Goal: Share content: Share content

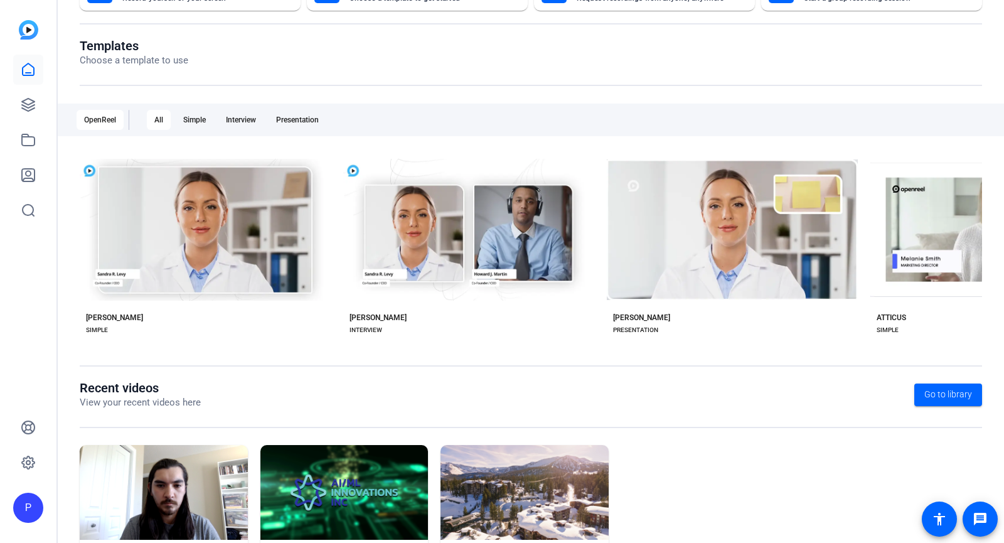
scroll to position [176, 0]
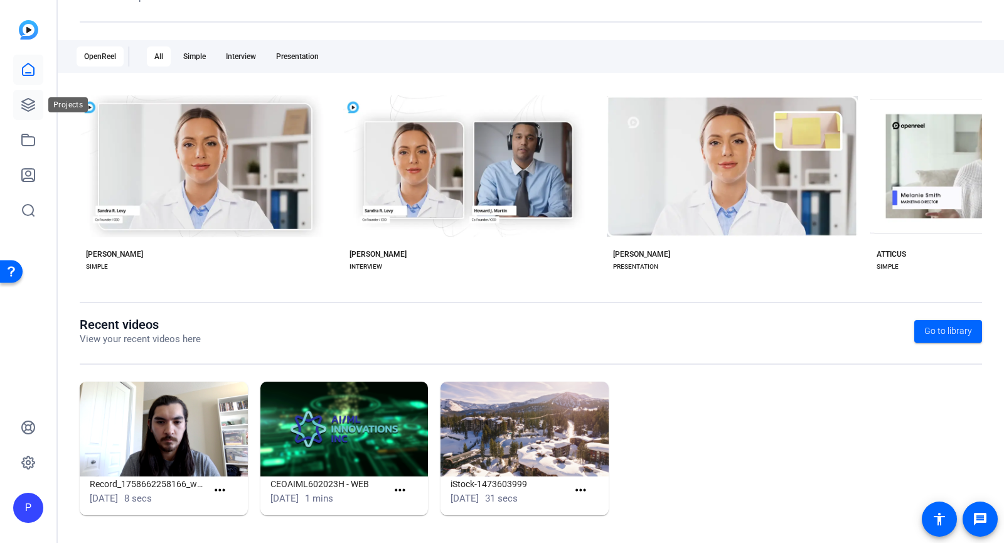
click at [26, 110] on icon at bounding box center [28, 104] width 15 height 15
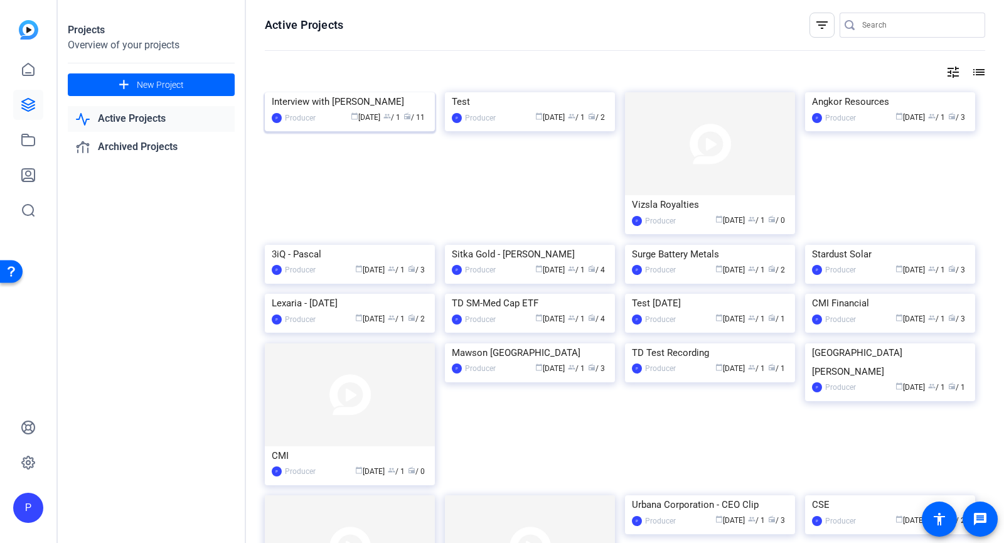
click at [359, 111] on div "Interview with George Athanassakos" at bounding box center [350, 101] width 156 height 19
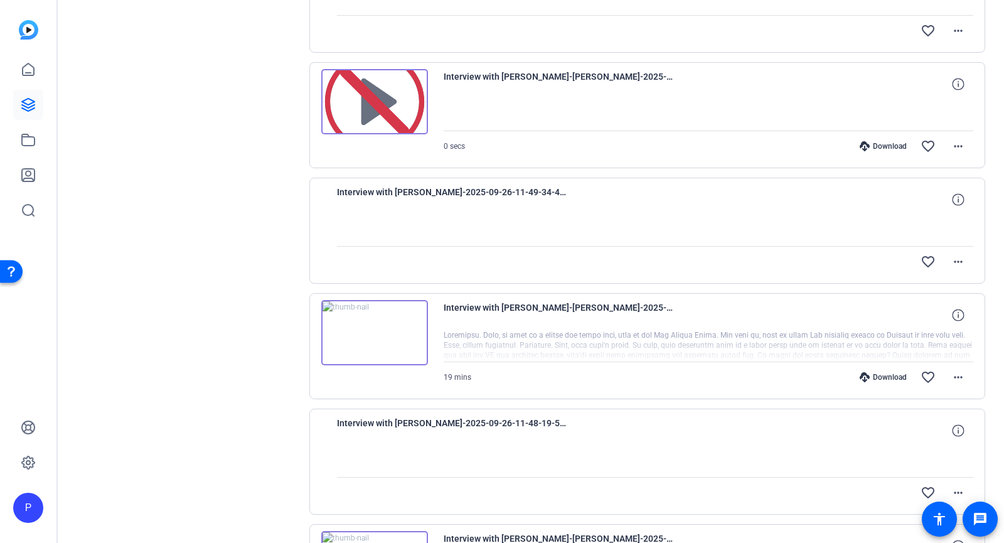
scroll to position [329, 0]
click at [376, 336] on img at bounding box center [374, 332] width 107 height 65
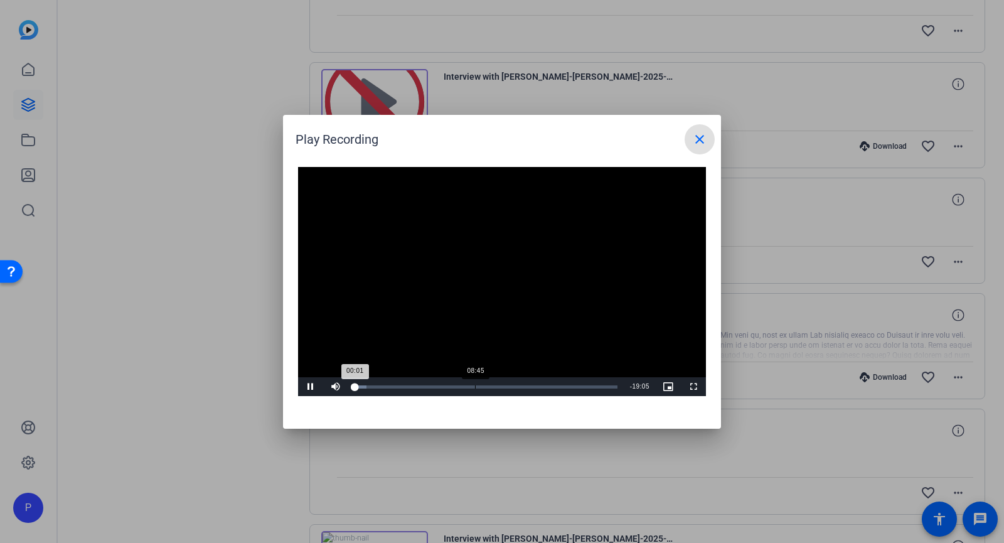
click at [474, 388] on div "Loaded : 4.53% 08:45 00:01" at bounding box center [485, 386] width 275 height 19
click at [600, 386] on div "Loaded : 51.13% 17:58 08:45" at bounding box center [485, 386] width 263 height 3
click at [307, 386] on span "Video Player" at bounding box center [310, 386] width 25 height 0
click at [700, 141] on mat-icon "close" at bounding box center [699, 139] width 15 height 15
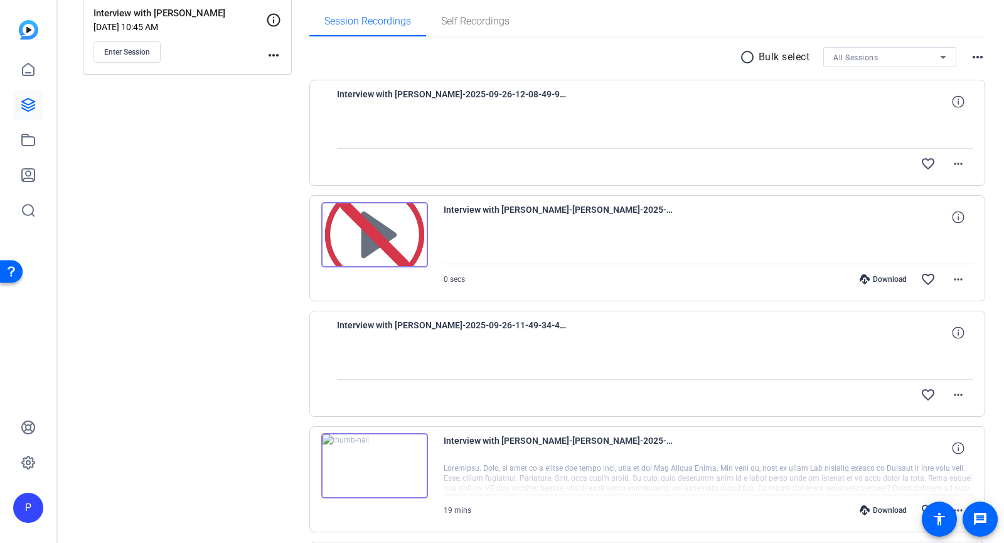
scroll to position [78, 0]
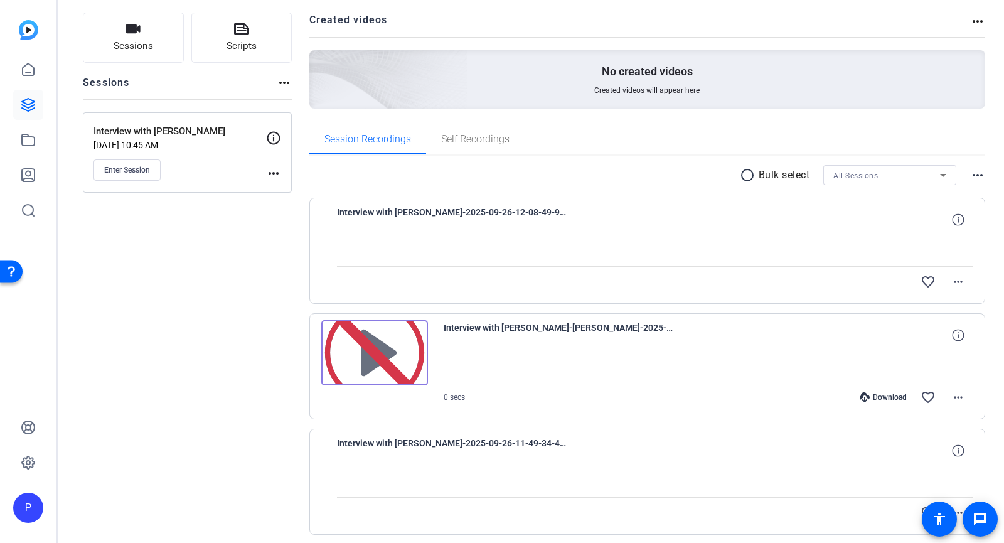
click at [379, 369] on img at bounding box center [374, 352] width 107 height 65
click at [477, 398] on div "0 secs Download favorite_border more_horiz" at bounding box center [708, 397] width 530 height 30
click at [391, 342] on img at bounding box center [374, 352] width 107 height 65
click at [952, 339] on icon at bounding box center [958, 335] width 12 height 12
click at [401, 346] on img at bounding box center [374, 352] width 107 height 65
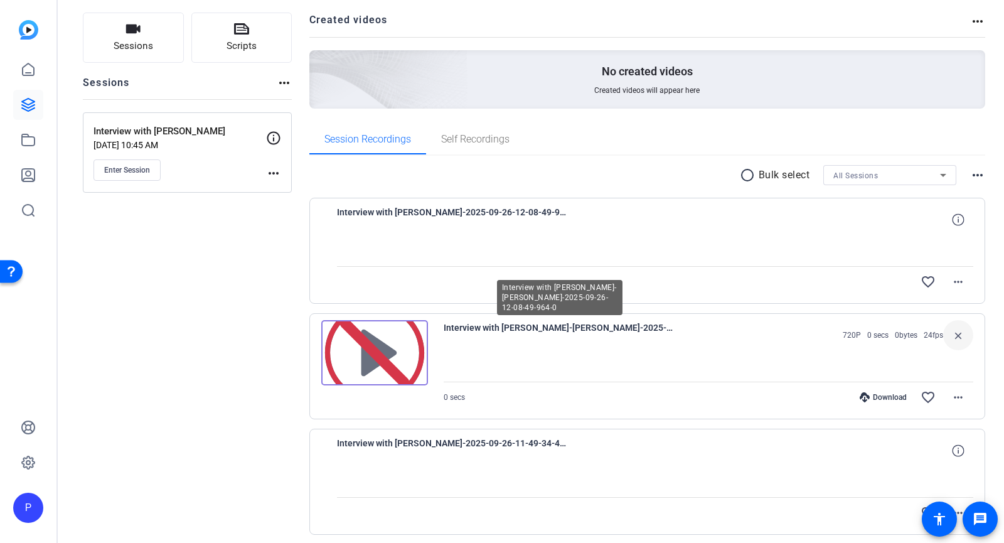
click at [634, 329] on span "Interview with George Athanassakos-Cindy Broad-2025-09-26-12-08-49-964-0" at bounding box center [559, 335] width 232 height 30
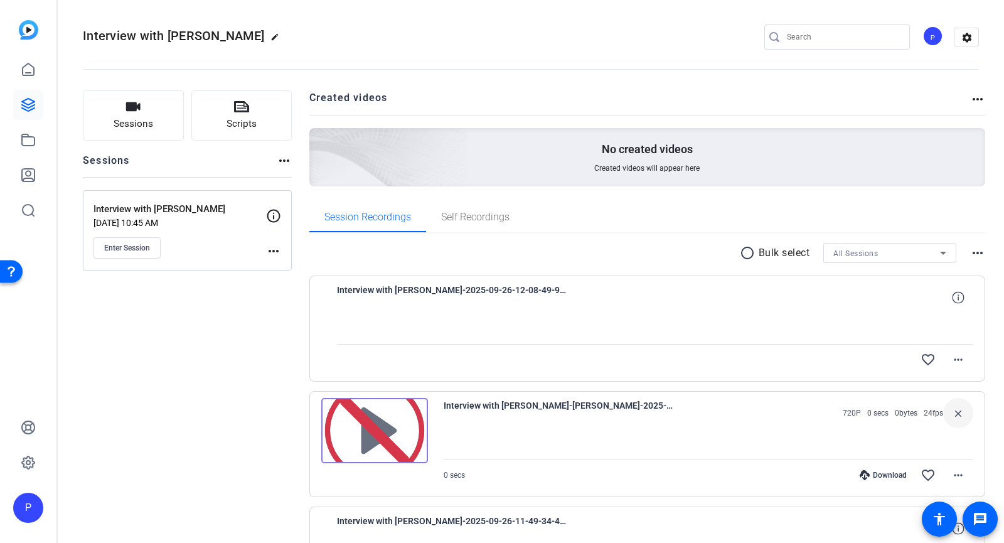
scroll to position [0, 0]
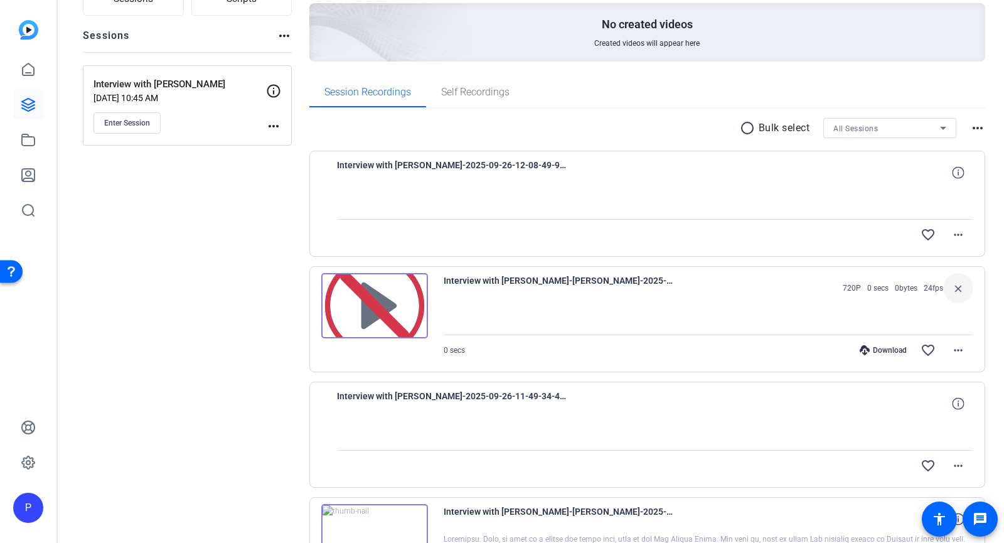
scroll to position [251, 0]
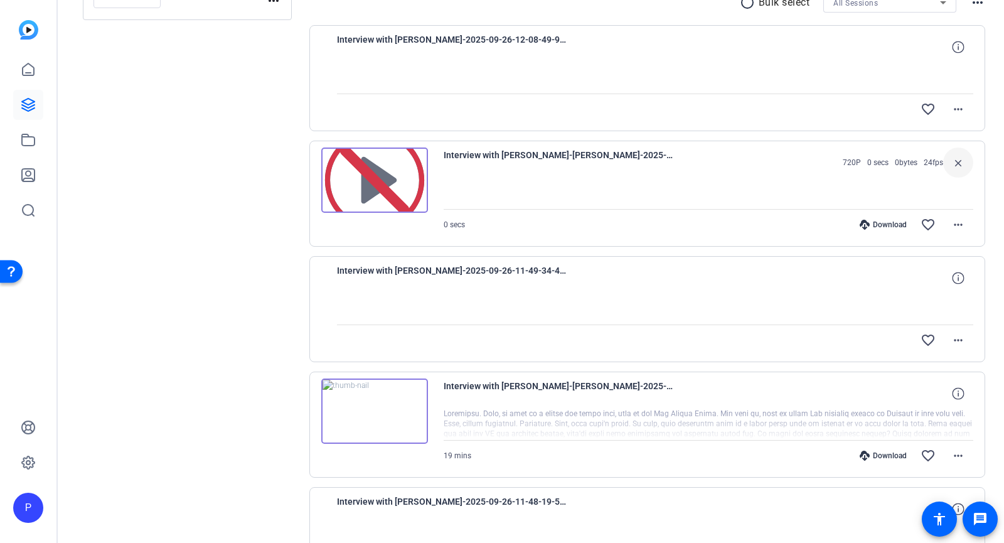
click at [878, 226] on div "Download" at bounding box center [883, 225] width 60 height 10
click at [950, 225] on mat-icon "more_horiz" at bounding box center [957, 224] width 15 height 15
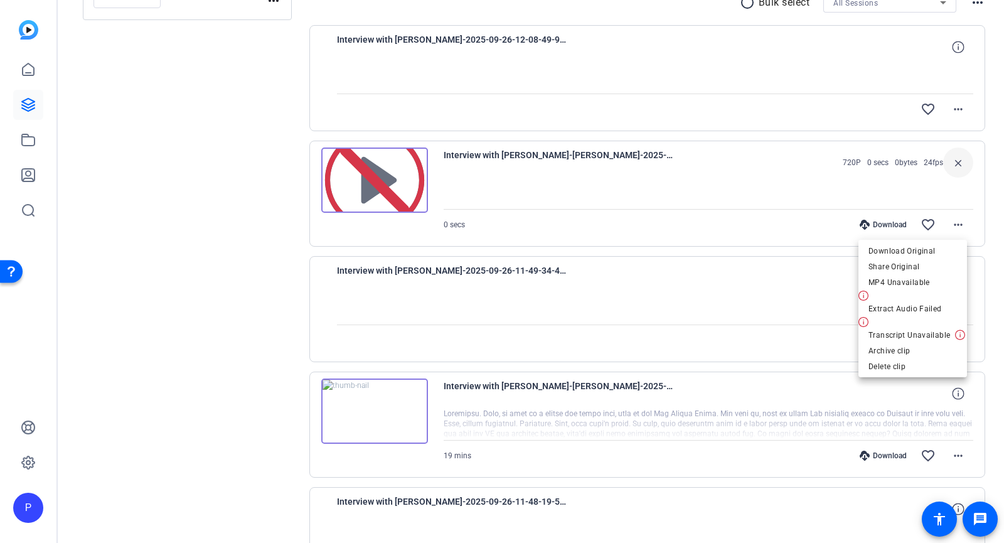
click at [735, 228] on div at bounding box center [502, 271] width 1004 height 543
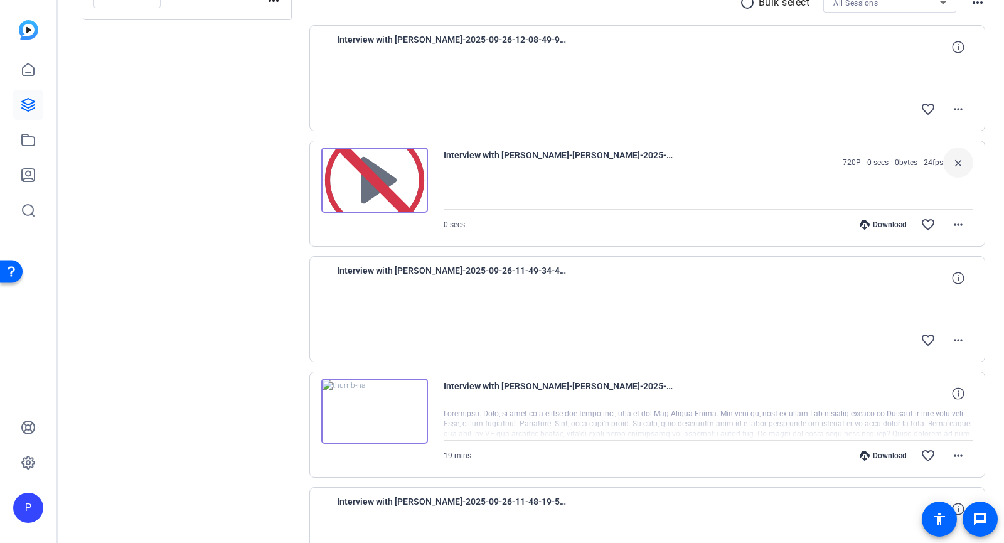
click at [258, 309] on div "Sessions Scripts Sessions more_horiz Interview with George Athanassakos Sep 26,…" at bounding box center [187, 536] width 209 height 1393
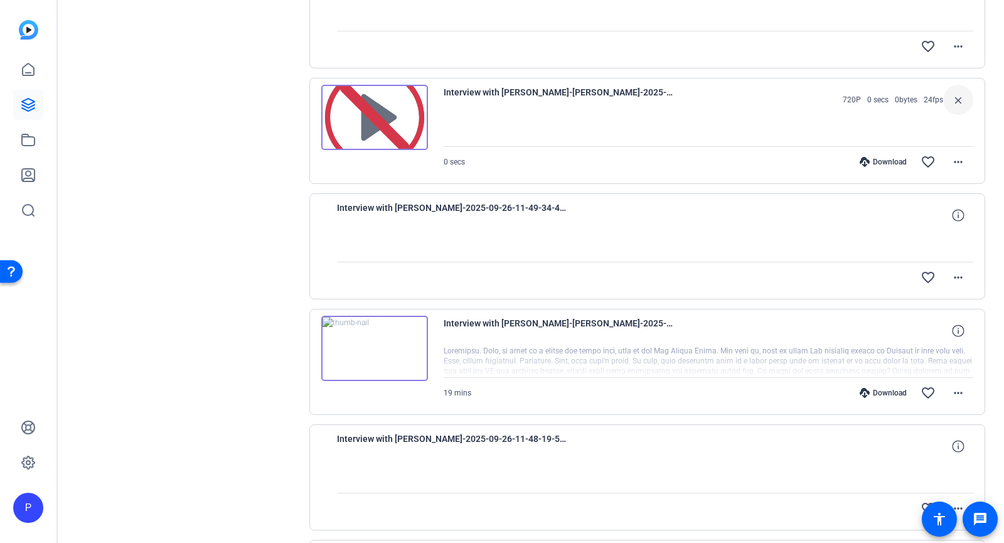
scroll to position [188, 0]
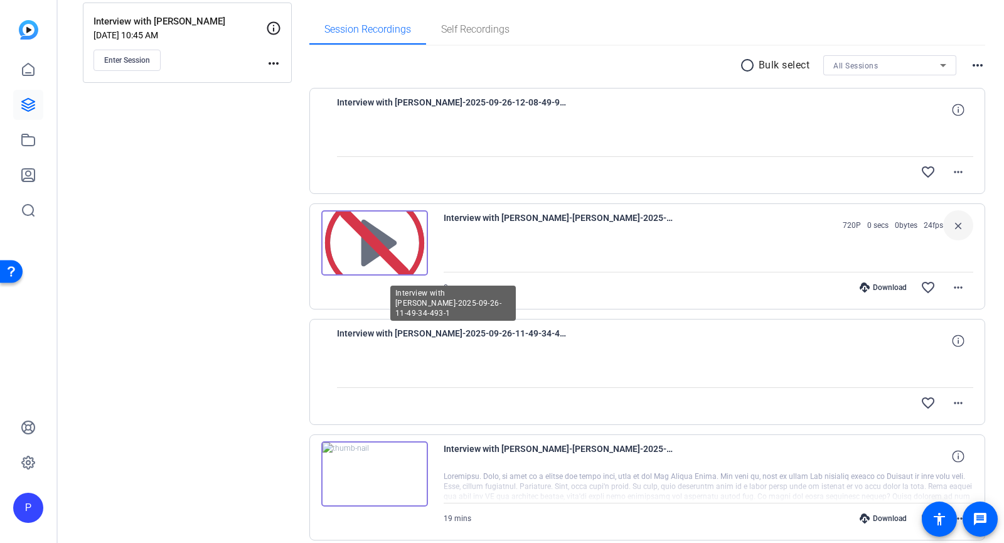
drag, startPoint x: 563, startPoint y: 334, endPoint x: 344, endPoint y: 331, distance: 219.6
click at [342, 331] on div "Interview with George Athanassakos-athanassakos-2025-09-26-11-49-34-493-1" at bounding box center [655, 341] width 637 height 30
click at [385, 358] on div at bounding box center [655, 371] width 637 height 31
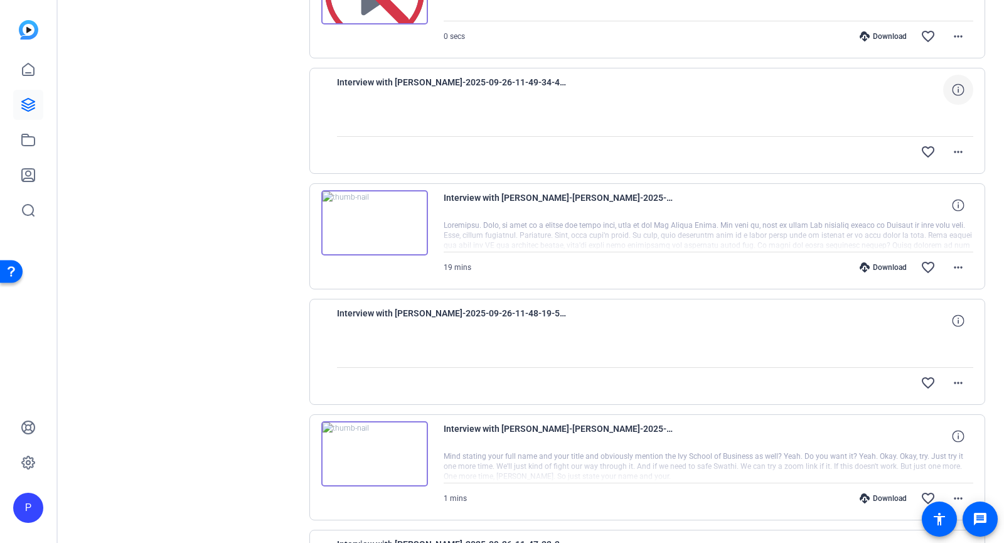
click at [956, 97] on span at bounding box center [958, 90] width 30 height 30
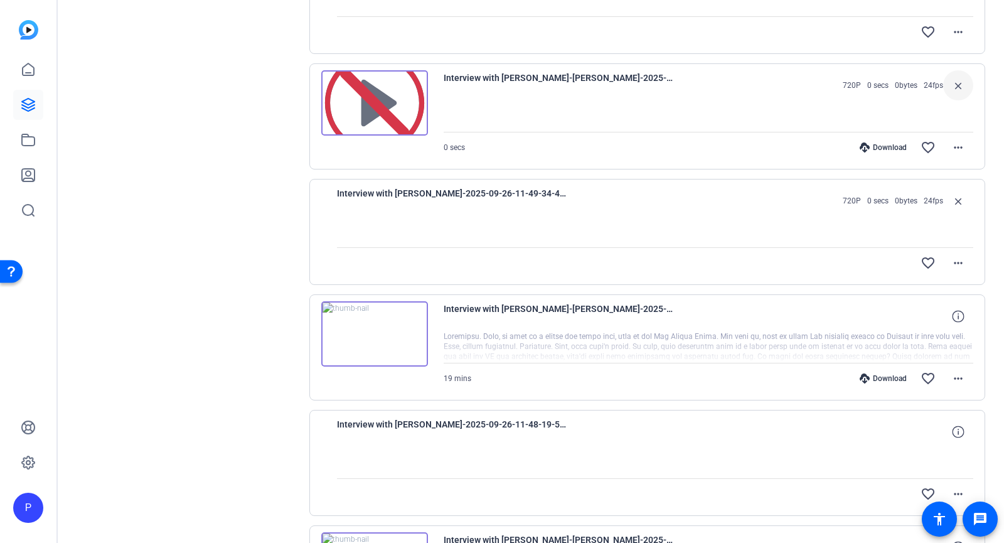
scroll to position [188, 0]
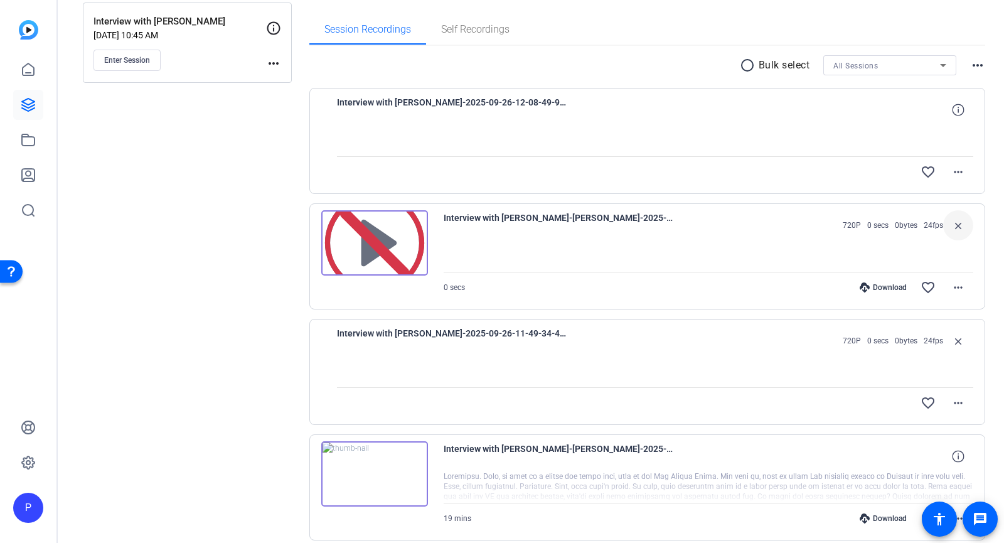
click at [392, 245] on img at bounding box center [374, 242] width 107 height 65
click at [788, 238] on div "Interview with George Athanassakos-Cindy Broad-2025-09-26-12-08-49-964-0 720P 0…" at bounding box center [708, 225] width 530 height 30
click at [950, 293] on mat-icon "more_horiz" at bounding box center [957, 287] width 15 height 15
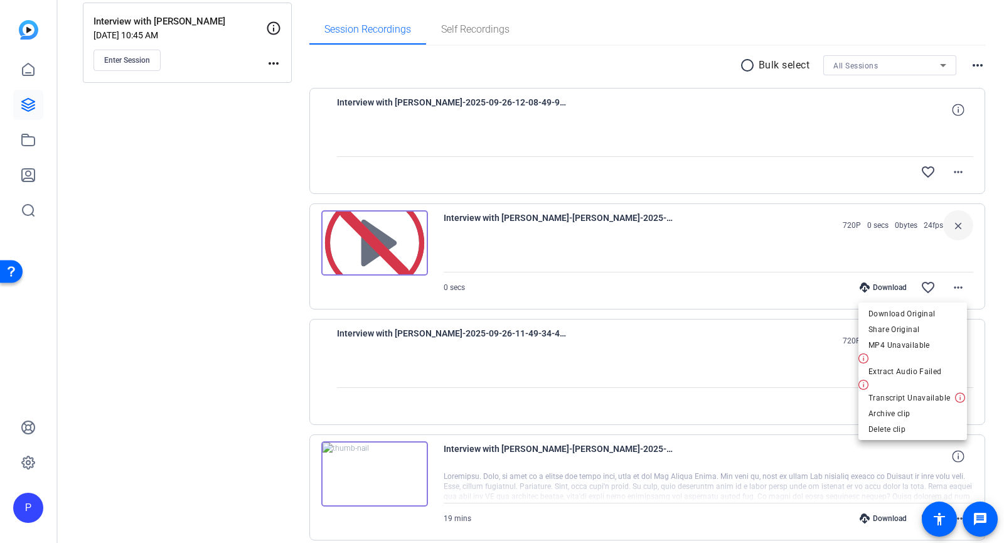
click at [988, 279] on div at bounding box center [502, 271] width 1004 height 543
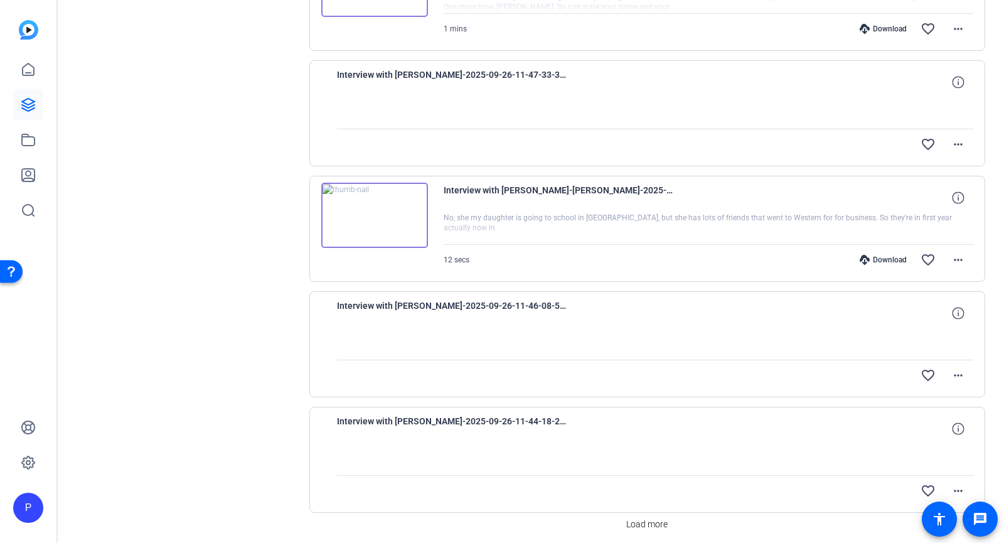
scroll to position [957, 0]
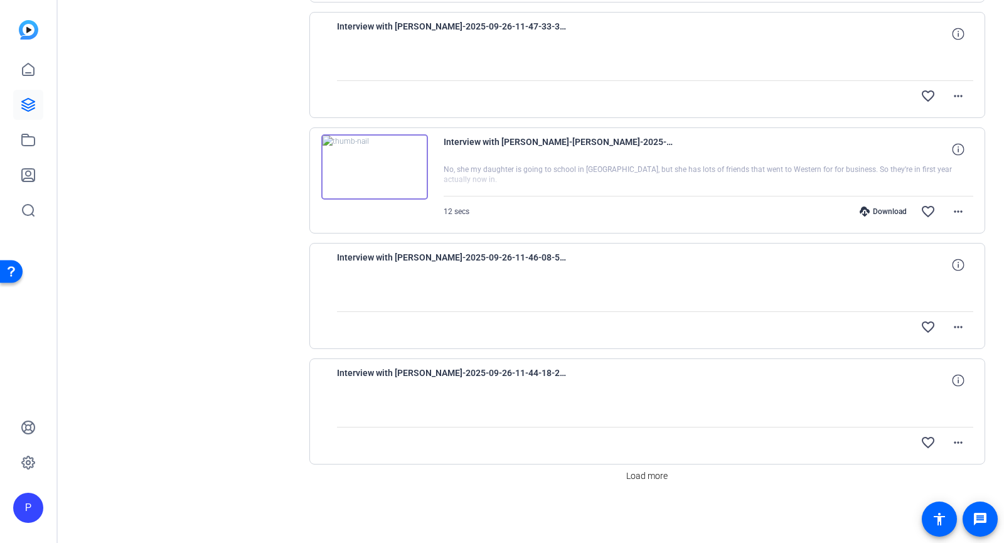
click at [463, 302] on div at bounding box center [655, 295] width 637 height 31
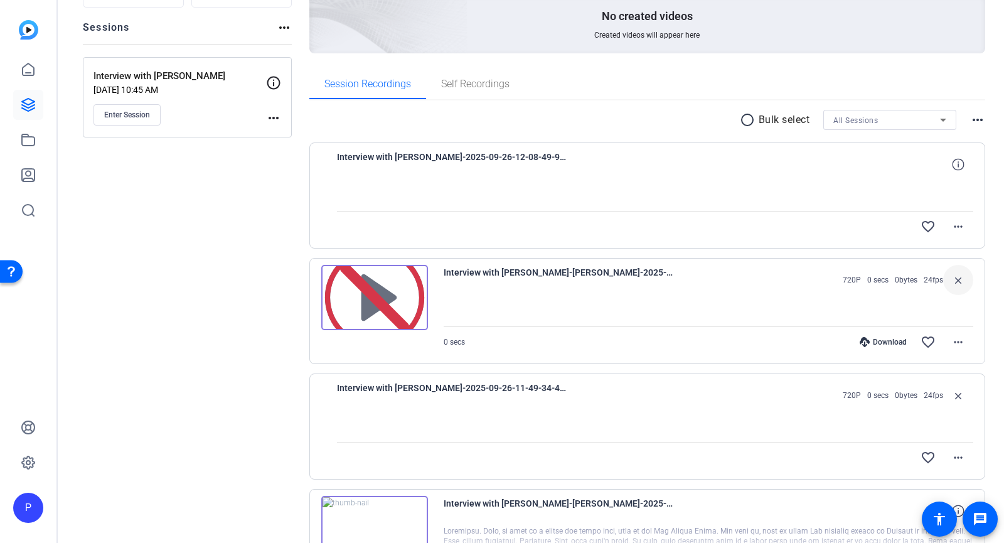
scroll to position [0, 0]
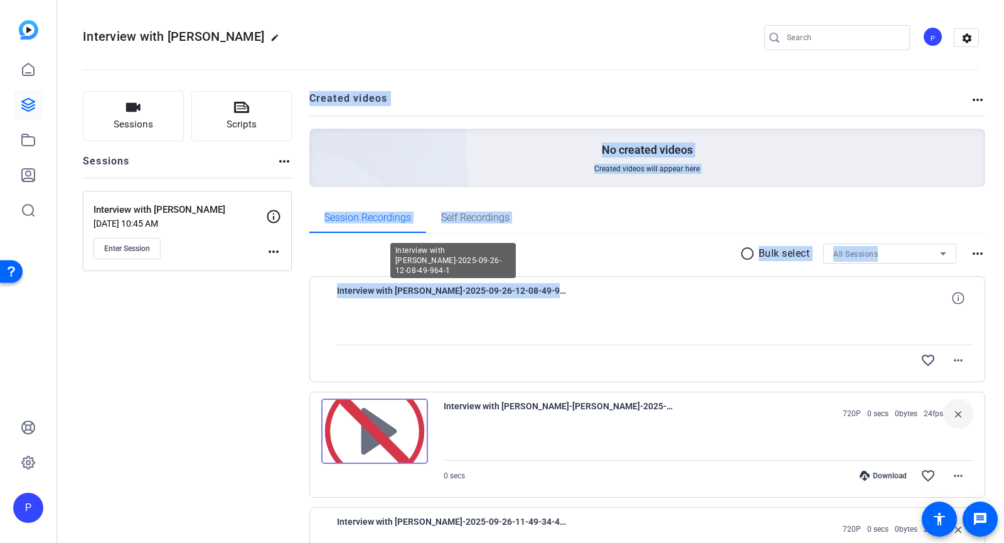
drag, startPoint x: 560, startPoint y: 292, endPoint x: 285, endPoint y: 293, distance: 275.4
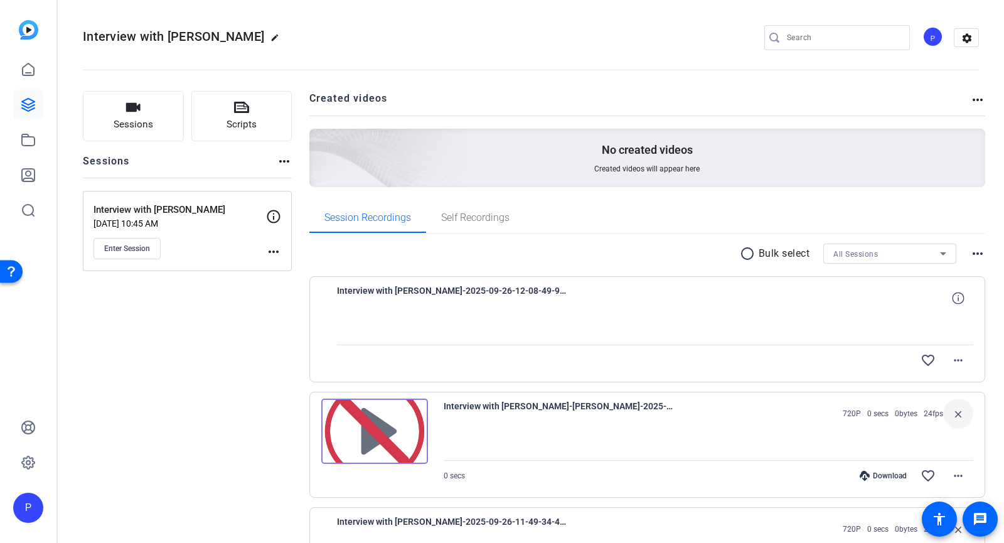
click at [423, 313] on div at bounding box center [655, 328] width 637 height 31
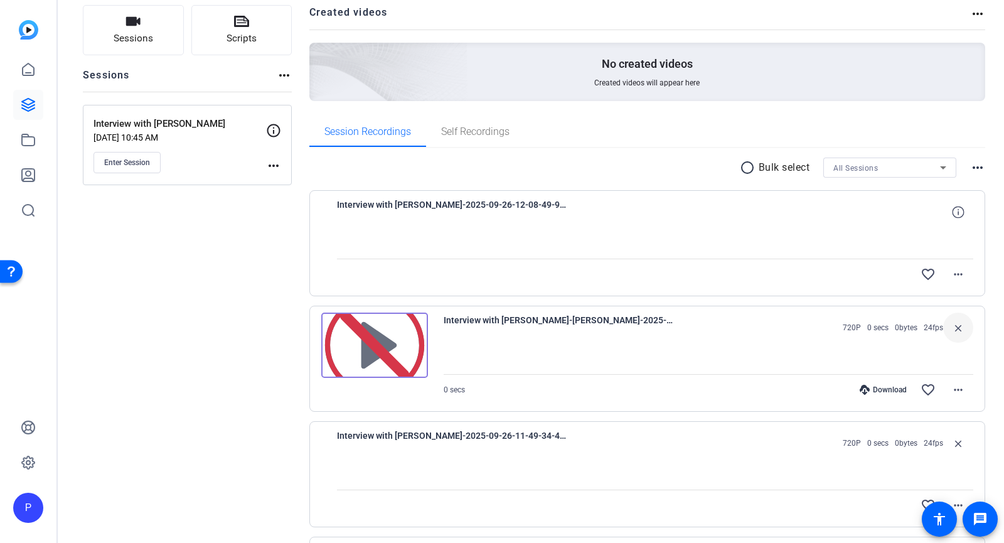
scroll to position [188, 0]
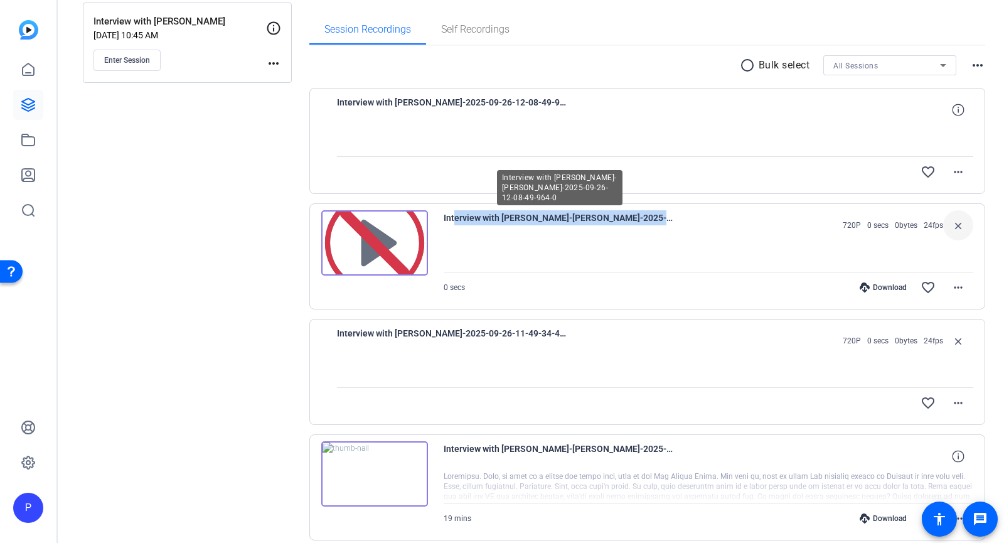
drag, startPoint x: 671, startPoint y: 219, endPoint x: 449, endPoint y: 218, distance: 222.1
click at [449, 218] on span "Interview with George Athanassakos-Cindy Broad-2025-09-26-12-08-49-964-0" at bounding box center [559, 225] width 232 height 30
drag, startPoint x: 441, startPoint y: 219, endPoint x: 691, endPoint y: 217, distance: 249.7
click at [691, 217] on div "Interview with George Athanassakos-Cindy Broad-2025-09-26-12-08-49-964-0 720P 0…" at bounding box center [647, 256] width 676 height 106
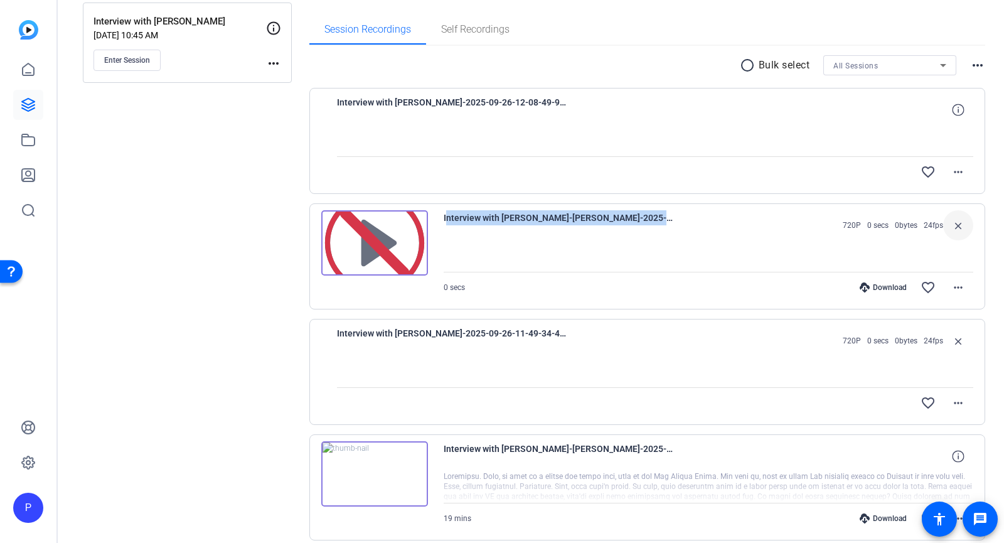
click at [691, 218] on div "Interview with George Athanassakos-Cindy Broad-2025-09-26-12-08-49-964-0 720P 0…" at bounding box center [708, 225] width 530 height 30
click at [951, 280] on mat-icon "more_horiz" at bounding box center [957, 287] width 15 height 15
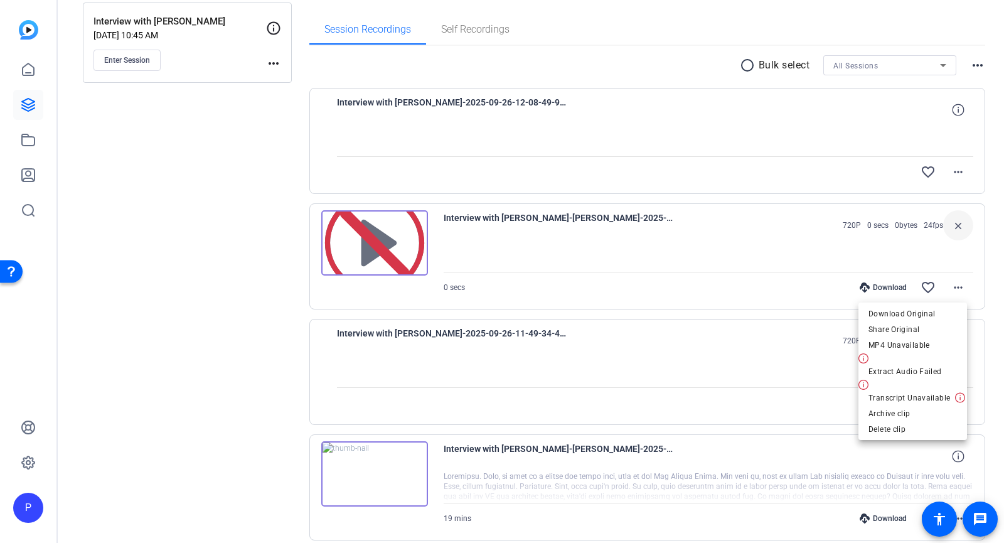
click at [982, 286] on div at bounding box center [502, 271] width 1004 height 543
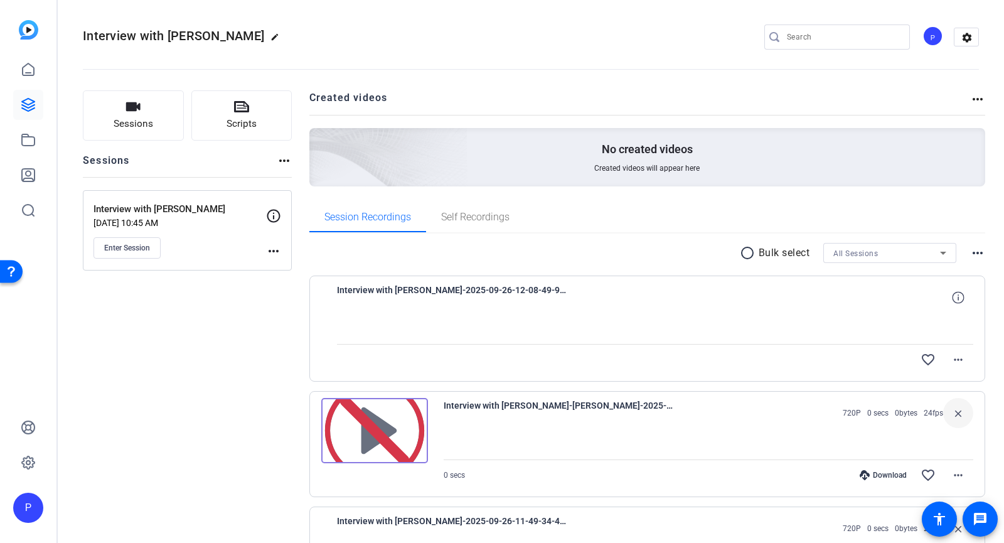
scroll to position [0, 0]
drag, startPoint x: 271, startPoint y: 359, endPoint x: 271, endPoint y: 379, distance: 20.1
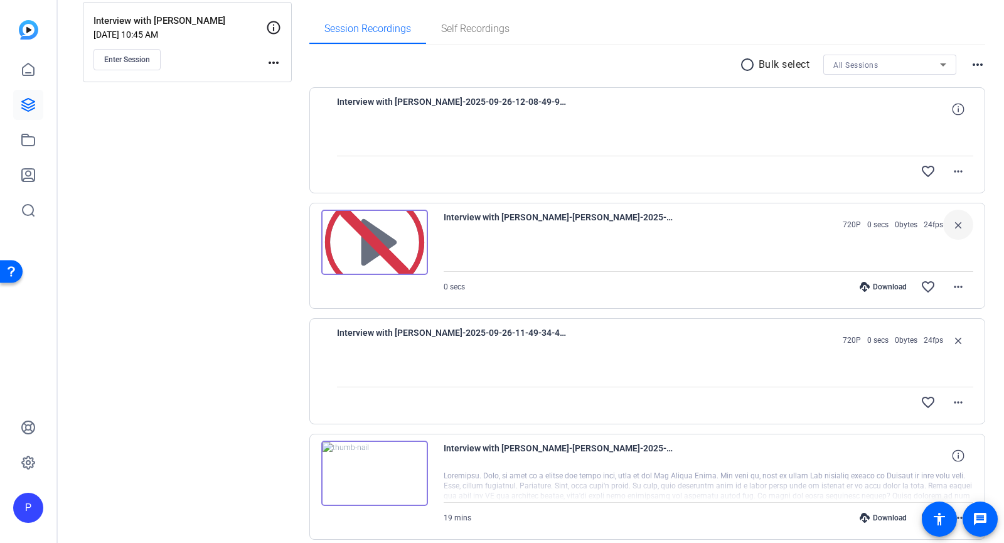
scroll to position [188, 0]
click at [955, 285] on mat-icon "more_horiz" at bounding box center [957, 287] width 15 height 15
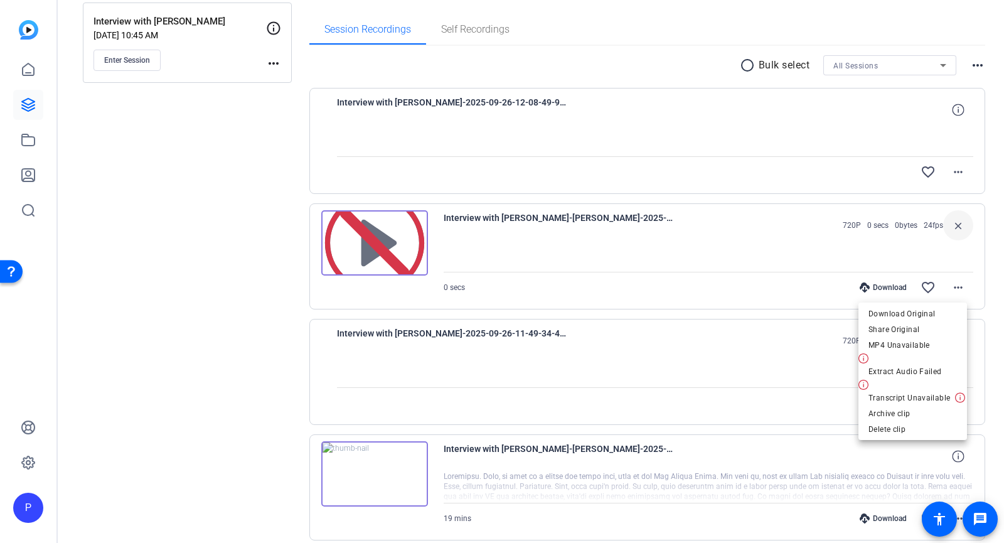
click at [245, 300] on div at bounding box center [502, 271] width 1004 height 543
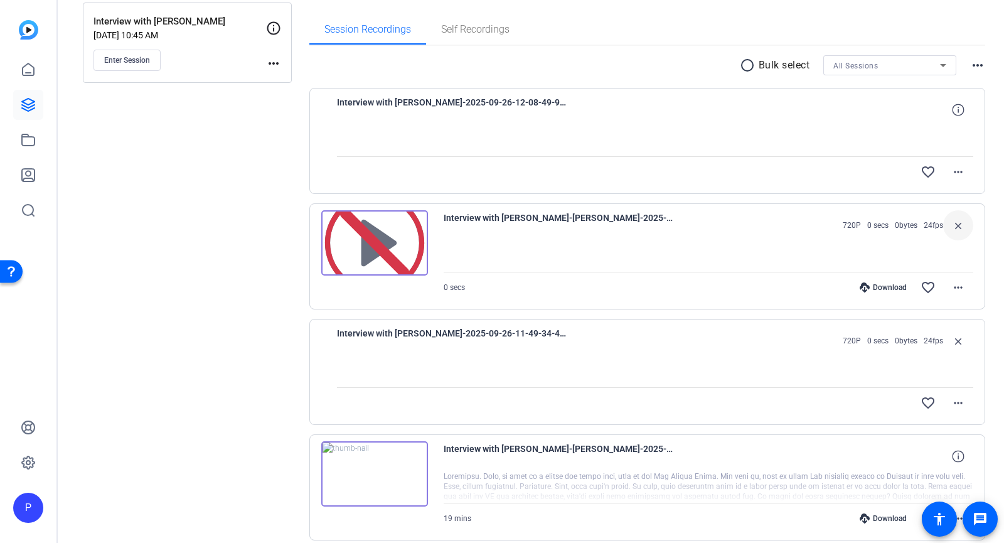
scroll to position [0, 0]
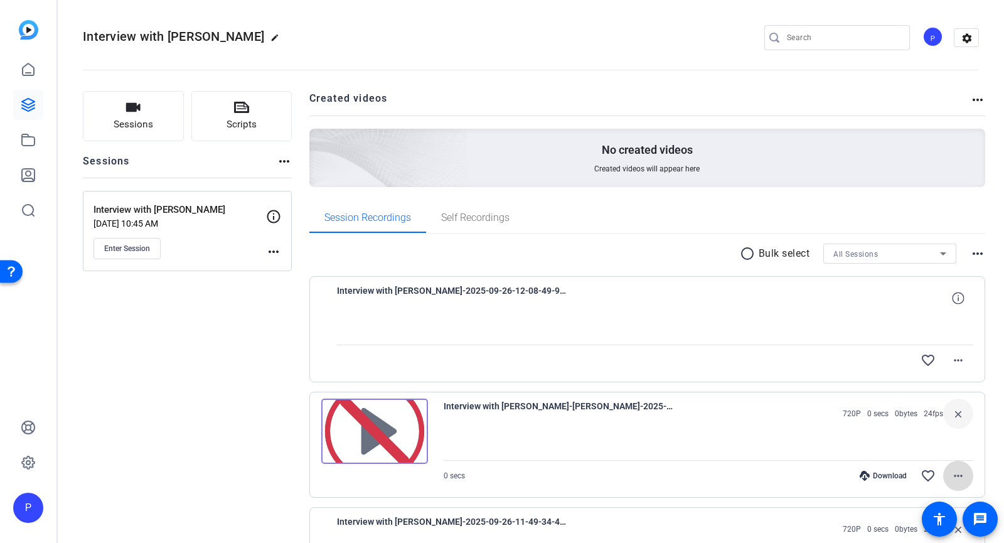
click at [959, 478] on span at bounding box center [958, 475] width 30 height 30
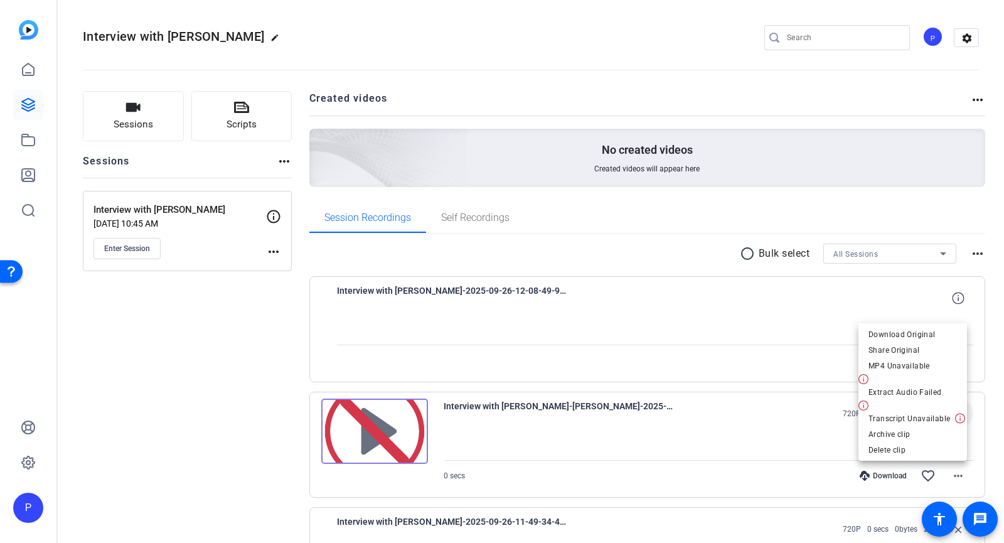
click at [711, 462] on div at bounding box center [502, 271] width 1004 height 543
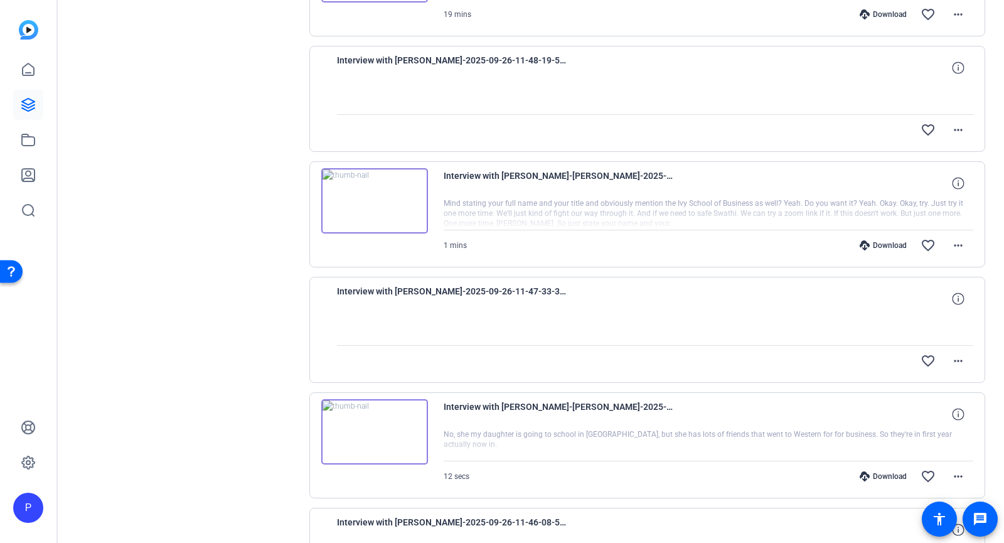
scroll to position [957, 0]
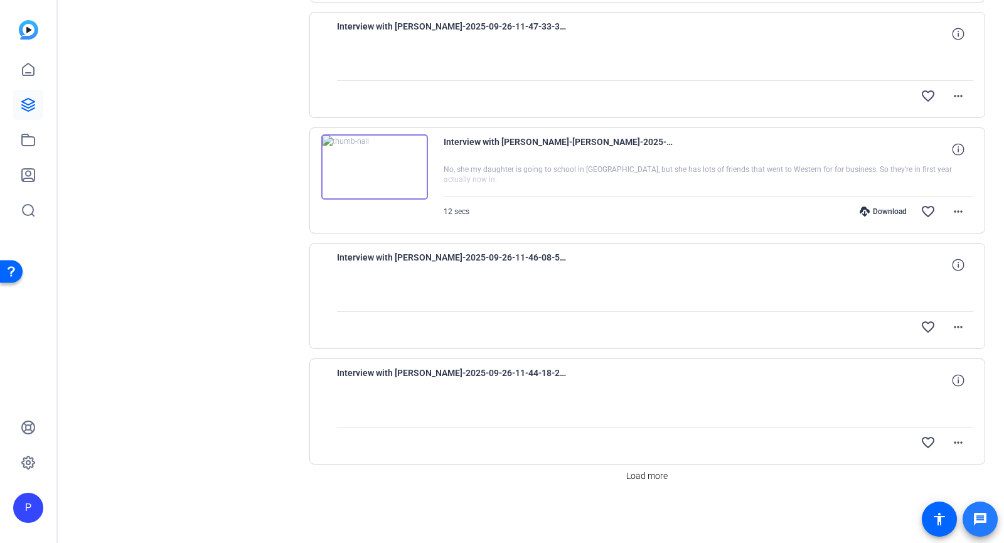
click at [980, 521] on mat-icon "message" at bounding box center [979, 518] width 15 height 15
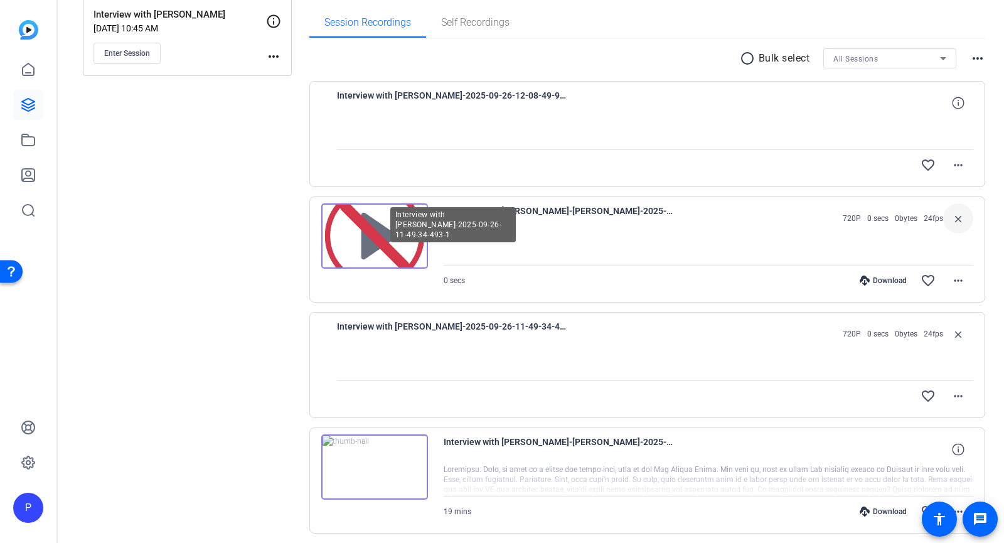
scroll to position [141, 0]
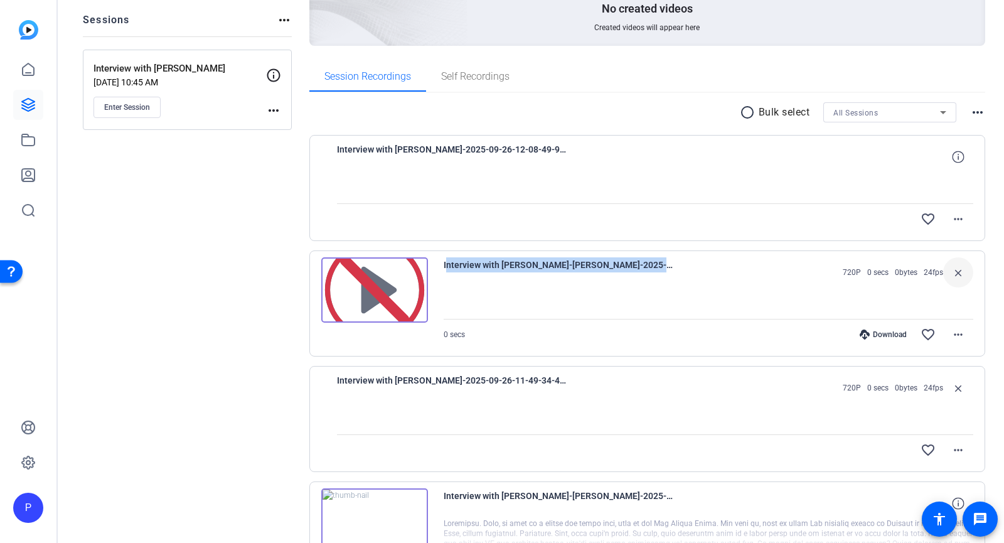
drag, startPoint x: 443, startPoint y: 265, endPoint x: 728, endPoint y: 265, distance: 285.4
click at [728, 265] on div "Interview with George Athanassakos-Cindy Broad-2025-09-26-12-08-49-964-0 720P 0…" at bounding box center [647, 303] width 676 height 106
click at [951, 332] on mat-icon "more_horiz" at bounding box center [957, 334] width 15 height 15
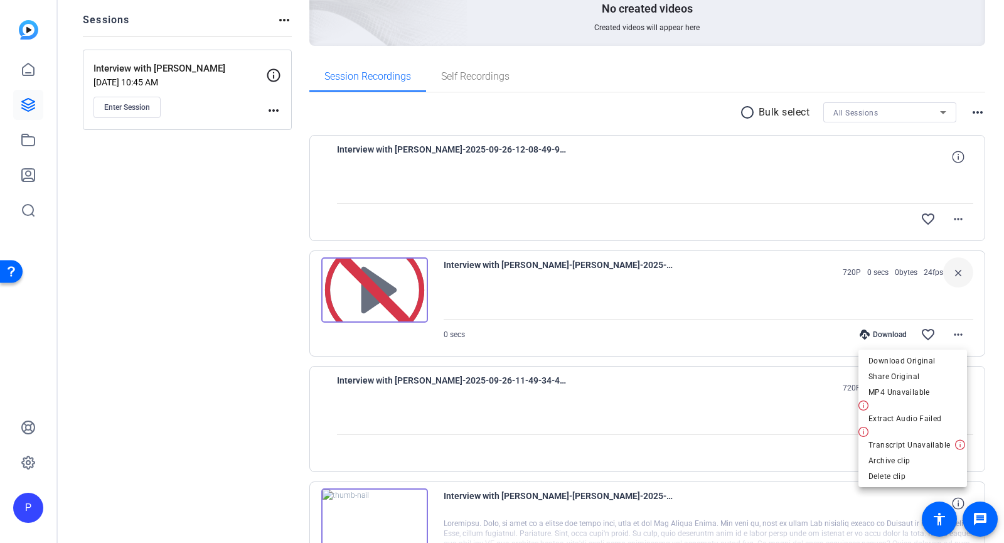
click at [488, 263] on div at bounding box center [502, 271] width 1004 height 543
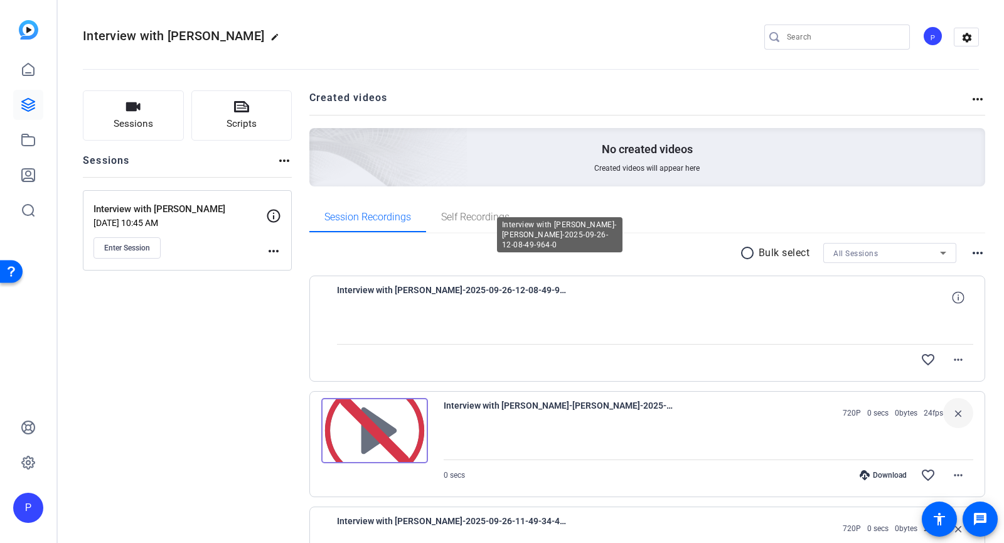
scroll to position [0, 0]
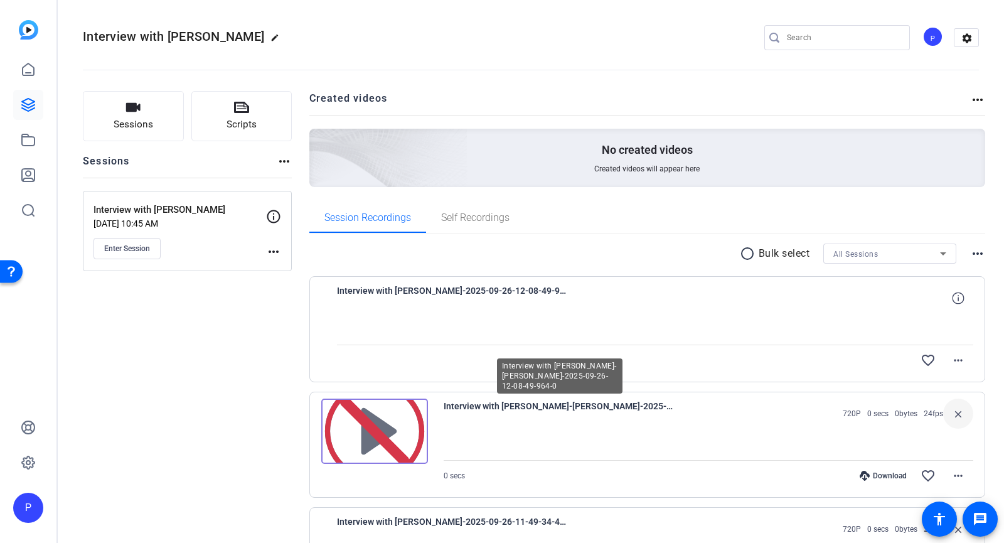
click at [539, 405] on span "Interview with George Athanassakos-Cindy Broad-2025-09-26-12-08-49-964-0" at bounding box center [559, 413] width 232 height 30
click at [624, 408] on span "Interview with George Athanassakos-Cindy Broad-2025-09-26-12-08-49-964-0" at bounding box center [559, 413] width 232 height 30
click at [626, 408] on span "Interview with George Athanassakos-Cindy Broad-2025-09-26-12-08-49-964-0" at bounding box center [559, 413] width 232 height 30
click at [369, 419] on img at bounding box center [374, 430] width 107 height 65
click at [370, 418] on img at bounding box center [374, 430] width 107 height 65
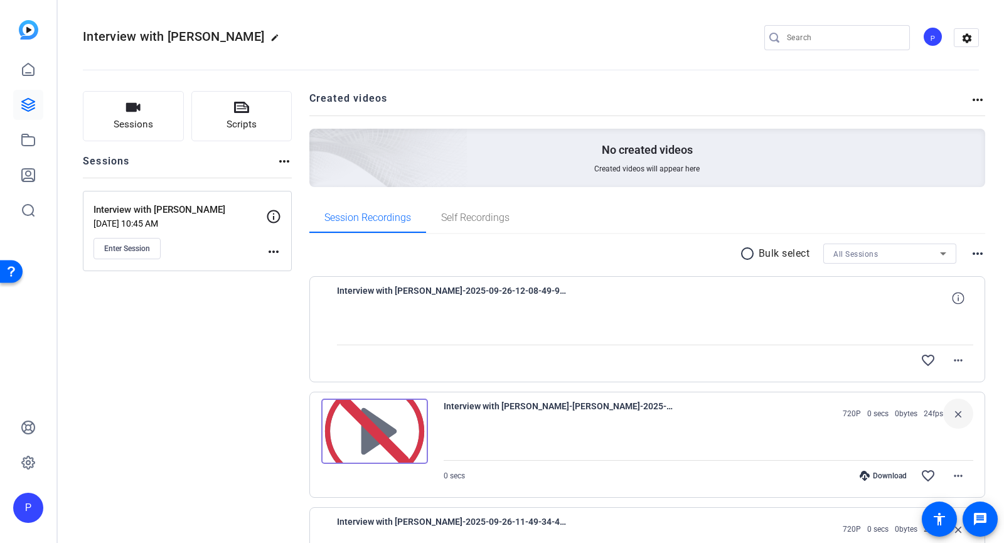
click at [403, 448] on img at bounding box center [374, 430] width 107 height 65
click at [975, 512] on mat-icon "message" at bounding box center [979, 518] width 15 height 15
drag, startPoint x: 443, startPoint y: 408, endPoint x: 690, endPoint y: 413, distance: 247.2
click at [690, 413] on div "Interview with George Athanassakos-Cindy Broad-2025-09-26-12-08-49-964-0 720P 0…" at bounding box center [647, 444] width 676 height 106
copy span "Interview with George Athanassakos-Cindy Broad-2025-09-26-"
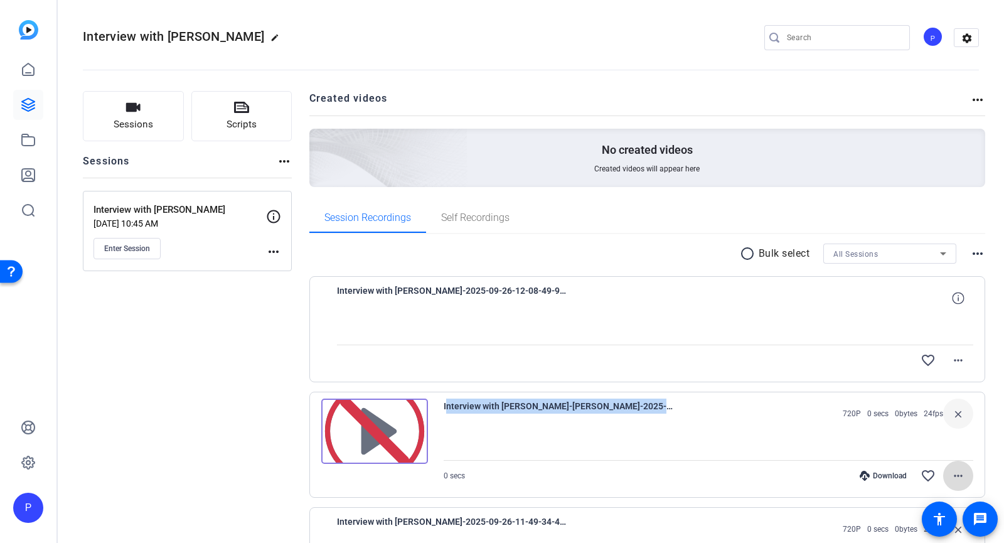
click at [955, 474] on mat-icon "more_horiz" at bounding box center [957, 475] width 15 height 15
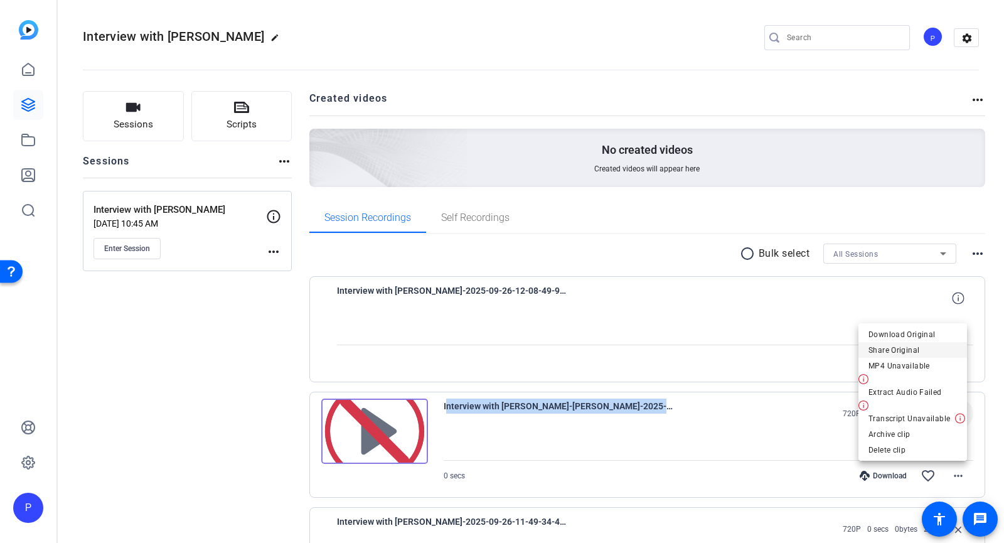
click at [900, 348] on span "Share Original" at bounding box center [912, 349] width 88 height 15
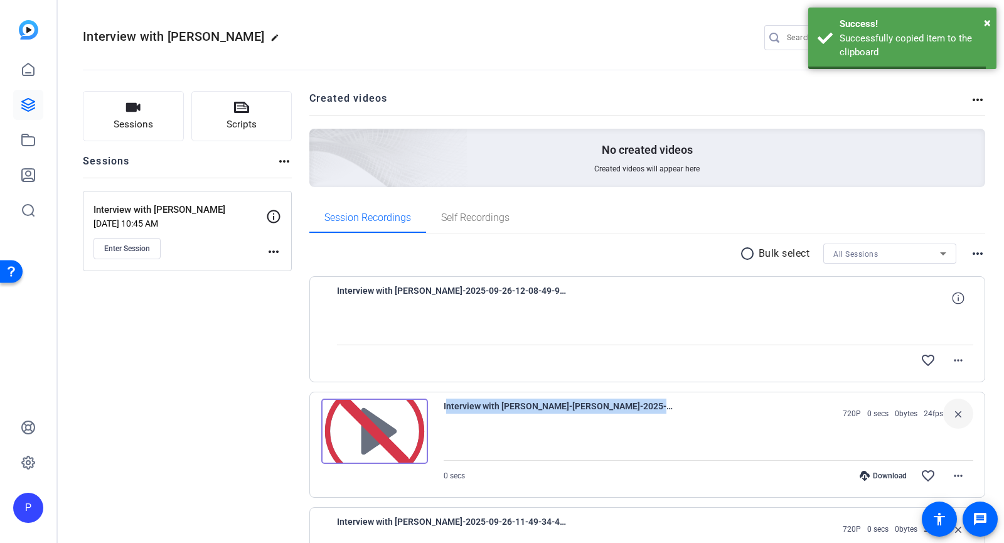
copy span "Interview with George Athanassakos-Cindy Broad-2025-09-26-"
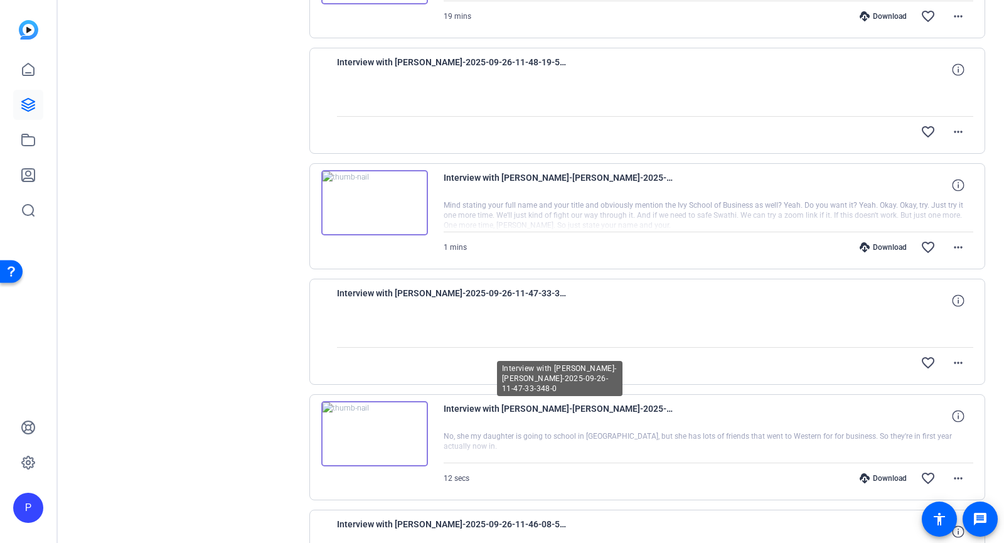
scroll to position [502, 0]
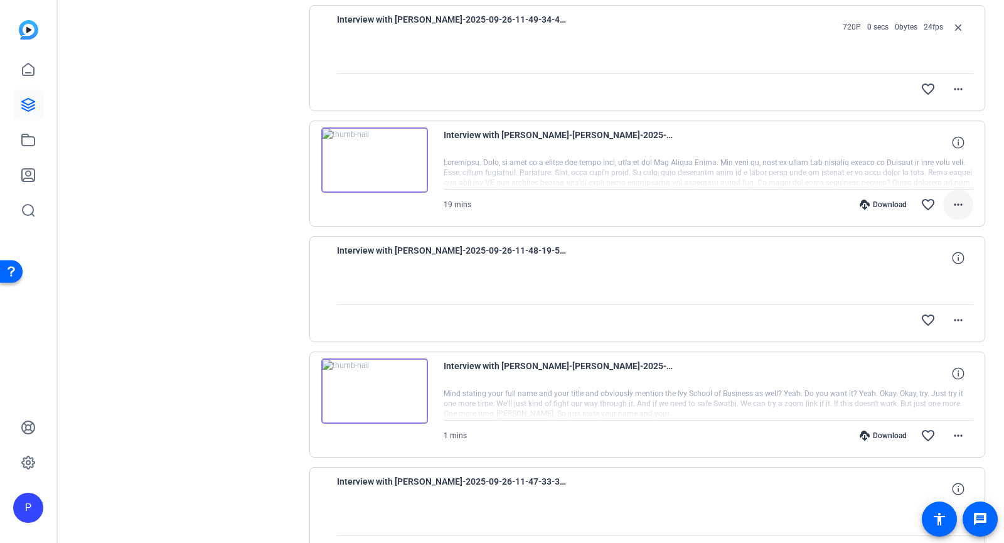
click at [957, 200] on mat-icon "more_horiz" at bounding box center [957, 204] width 15 height 15
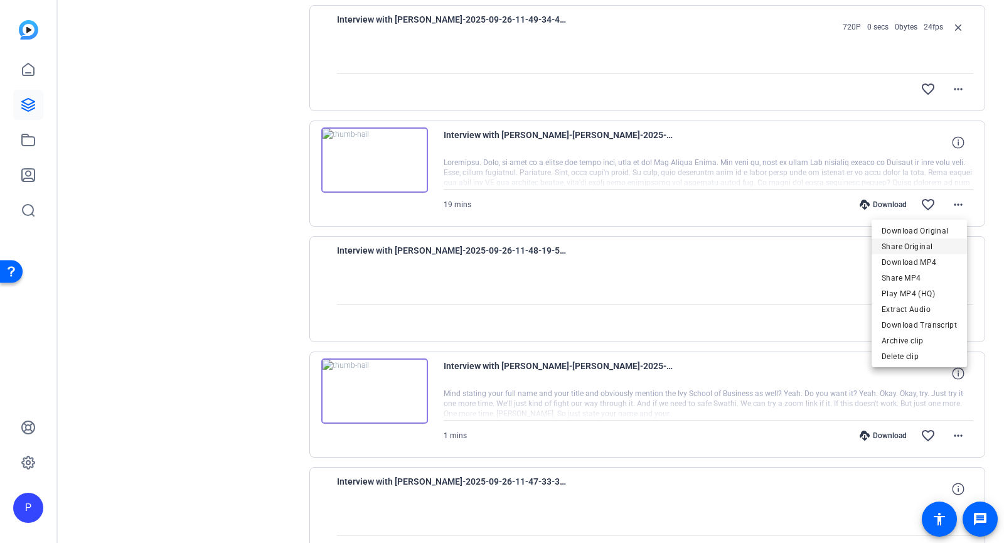
click at [937, 248] on span "Share Original" at bounding box center [918, 246] width 75 height 15
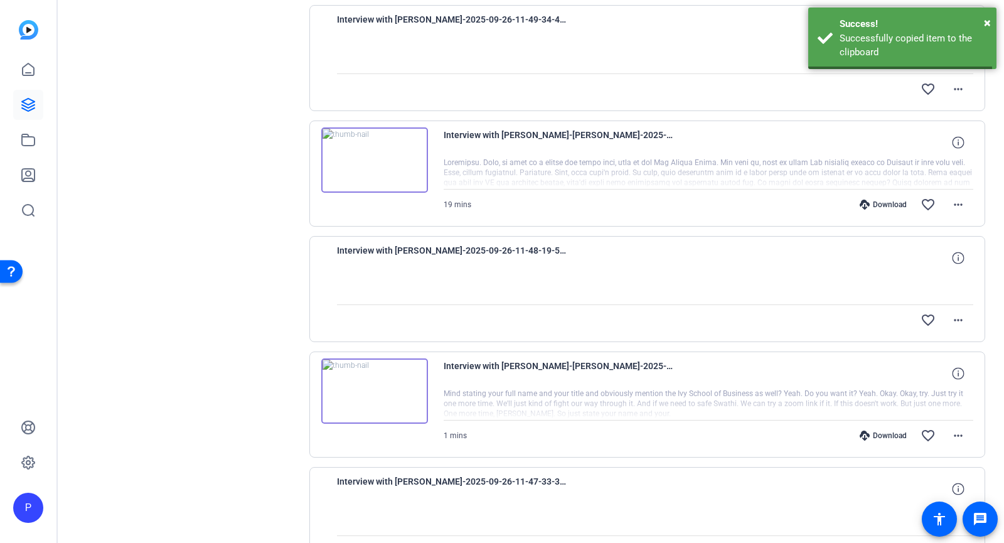
copy span "Interview with George Athanassakos-Cindy Broad-2025-09-26-"
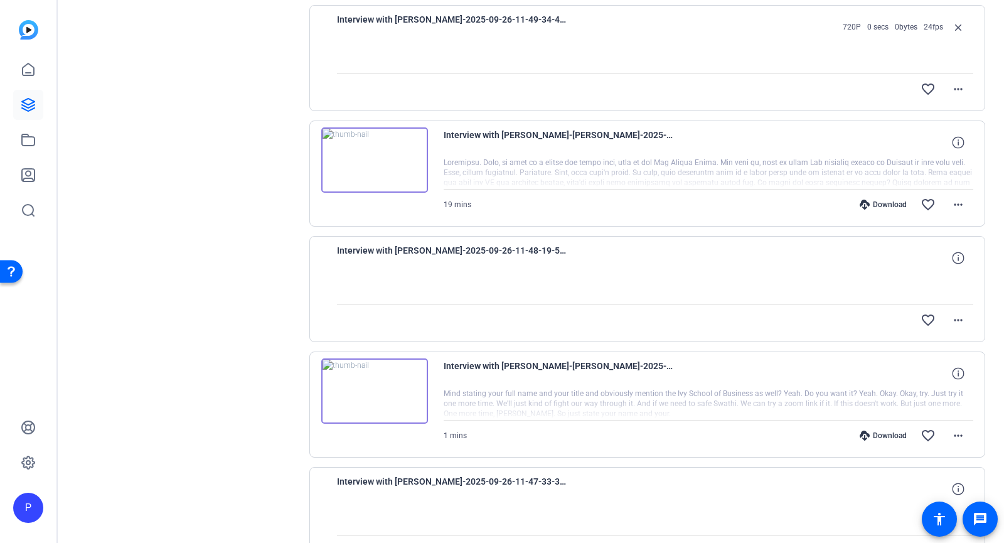
click at [159, 482] on div "Sessions Scripts Sessions more_horiz Interview with George Athanassakos Sep 26,…" at bounding box center [187, 285] width 209 height 1393
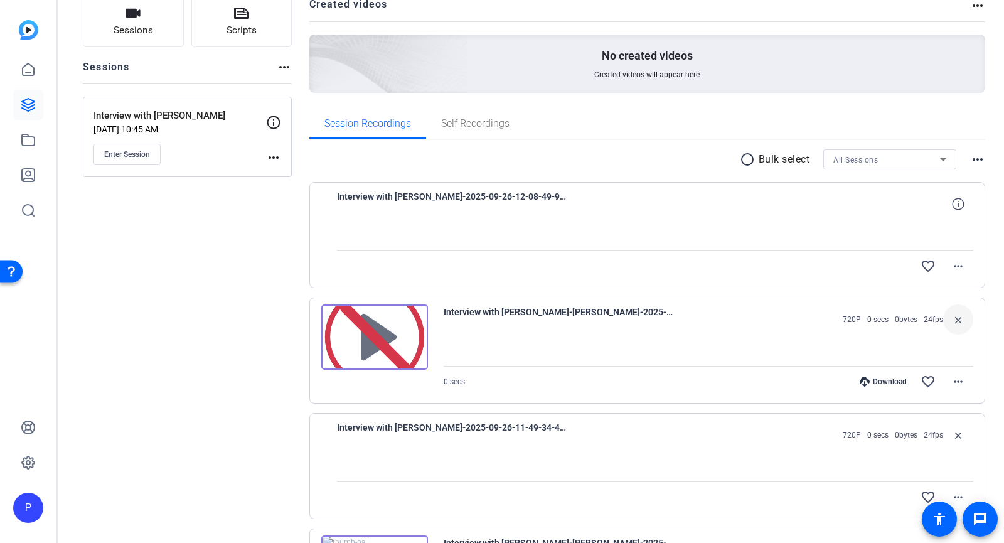
scroll to position [0, 0]
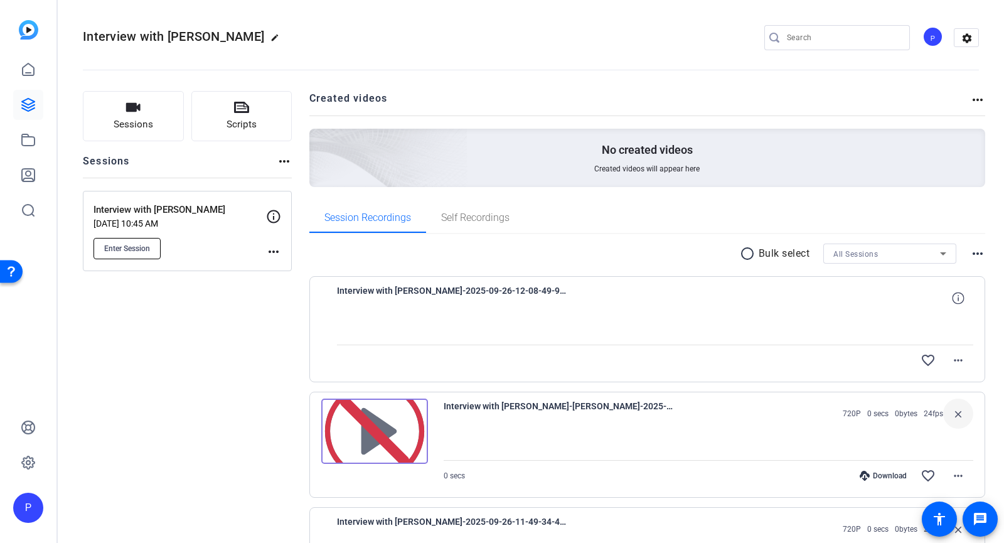
click at [148, 247] on span "Enter Session" at bounding box center [127, 248] width 46 height 10
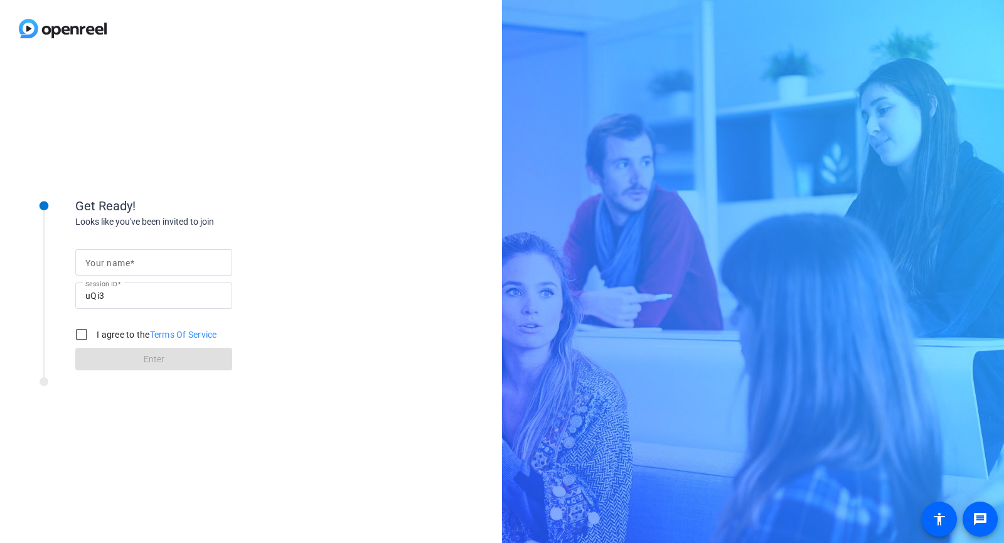
click at [314, 235] on div "Your name Session ID uQi3 I agree to the Terms Of Service Enter" at bounding box center [200, 299] width 251 height 142
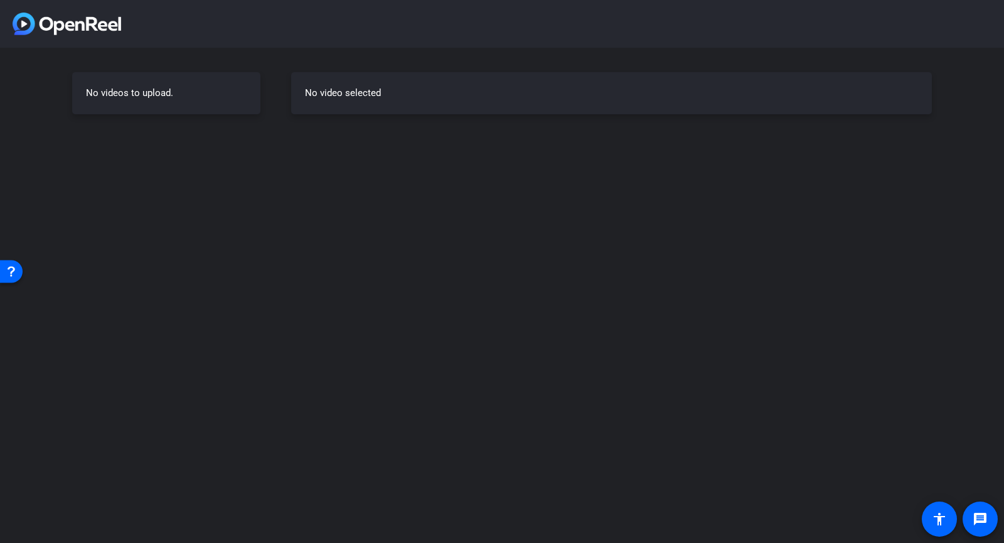
click at [275, 91] on div "No videos to upload. No video selected" at bounding box center [502, 93] width 1004 height 91
click at [197, 94] on div "No videos to upload." at bounding box center [166, 93] width 188 height 42
click at [9, 267] on div "Open Resource Center" at bounding box center [11, 270] width 10 height 10
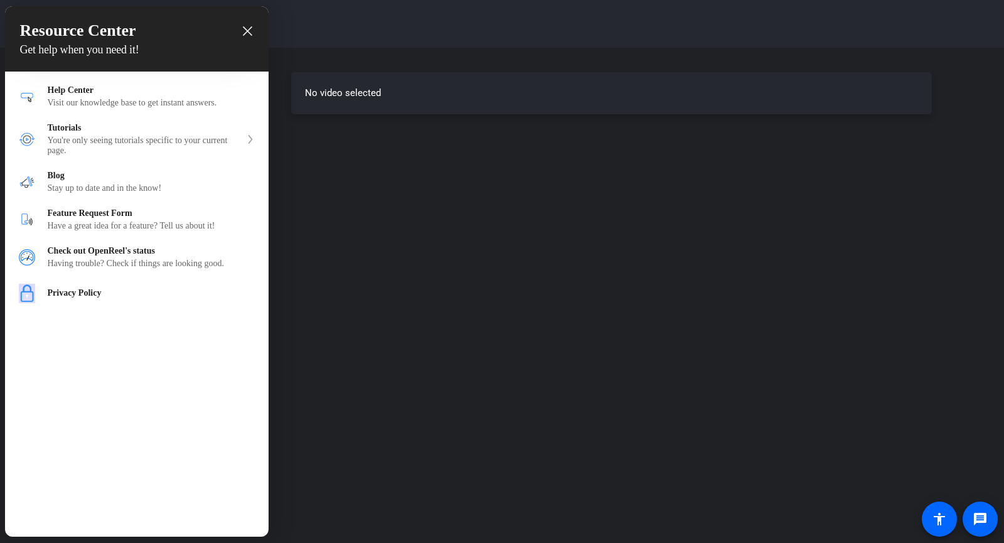
click at [242, 31] on div "close resource center" at bounding box center [247, 31] width 12 height 12
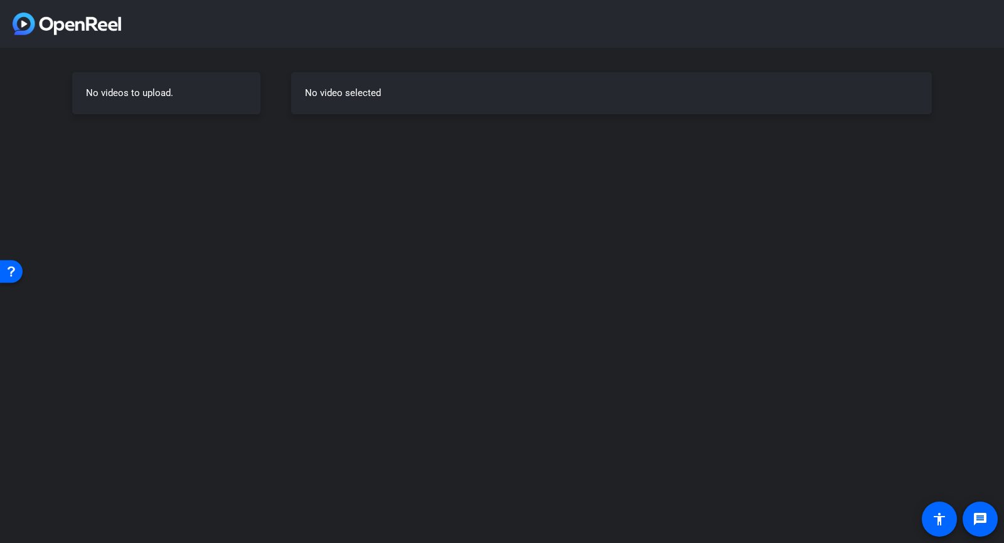
click at [277, 87] on div "No videos to upload. No video selected" at bounding box center [502, 93] width 1004 height 91
